Goal: Find specific page/section: Find specific page/section

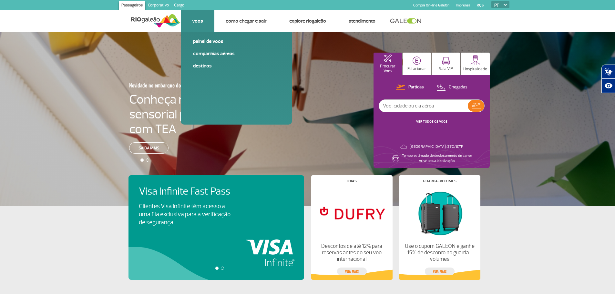
click at [200, 22] on link "Voos" at bounding box center [197, 21] width 11 height 6
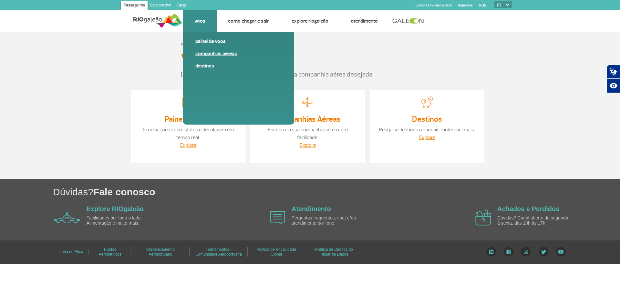
click at [229, 53] on link "Companhias Aéreas" at bounding box center [238, 53] width 87 height 7
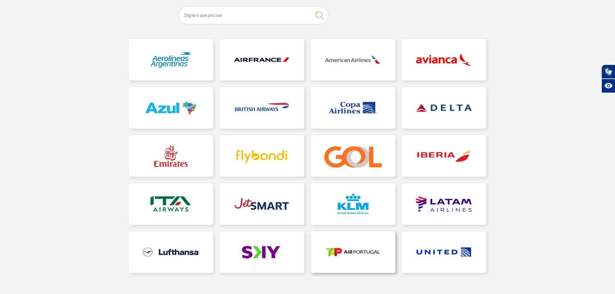
scroll to position [65, 0]
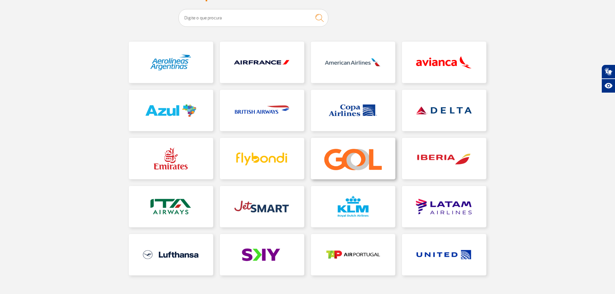
click at [332, 162] on link at bounding box center [353, 158] width 84 height 41
